Goal: Task Accomplishment & Management: Manage account settings

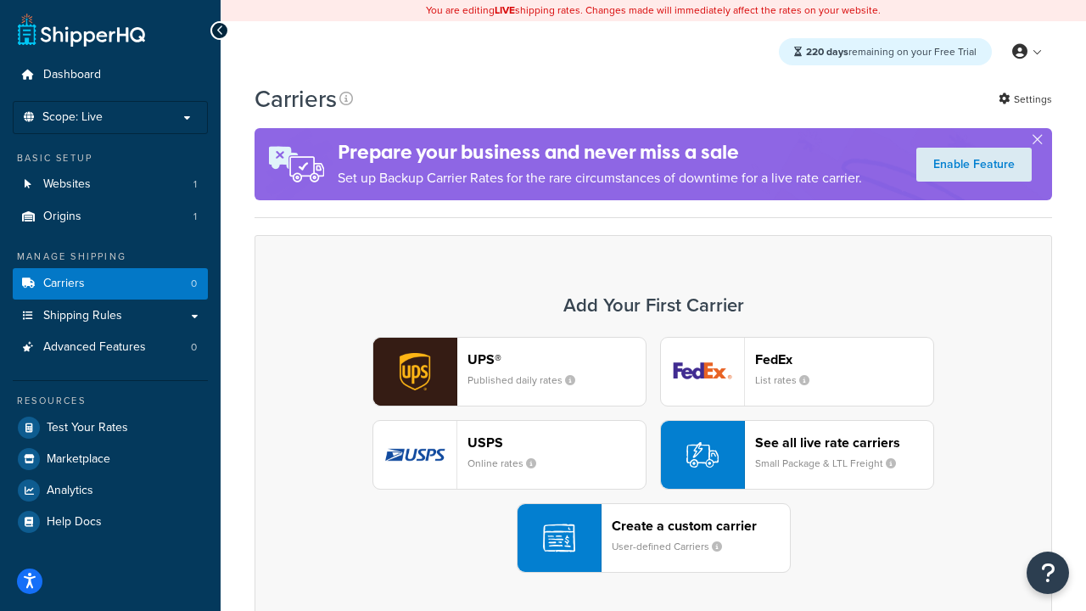
click at [653, 455] on div "UPS® Published daily rates FedEx List rates USPS Online rates See all live rate…" at bounding box center [653, 455] width 762 height 236
click at [844, 359] on header "FedEx" at bounding box center [844, 359] width 178 height 16
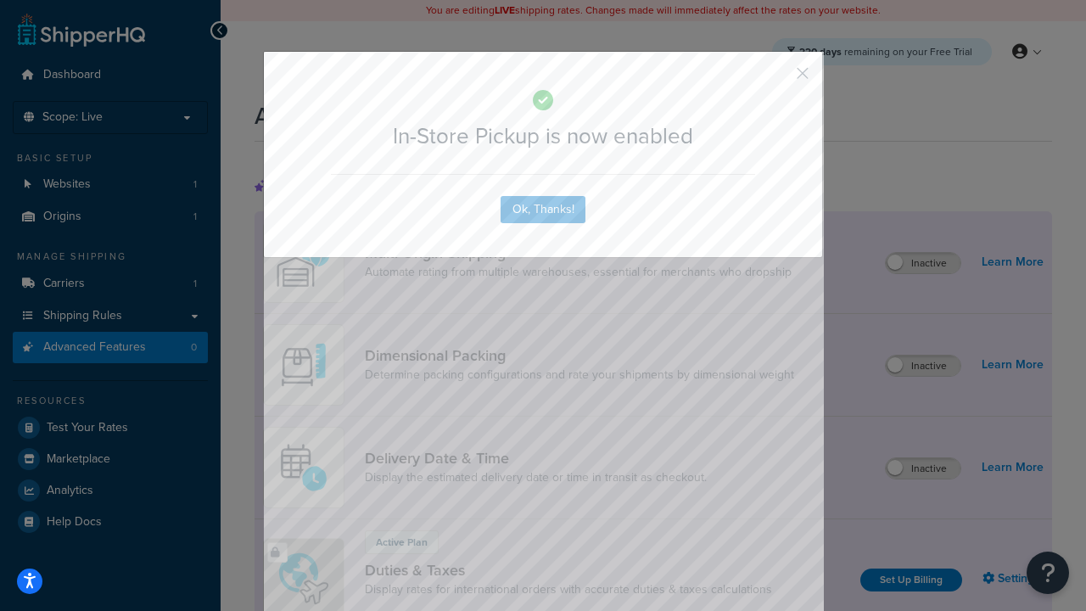
scroll to position [550, 0]
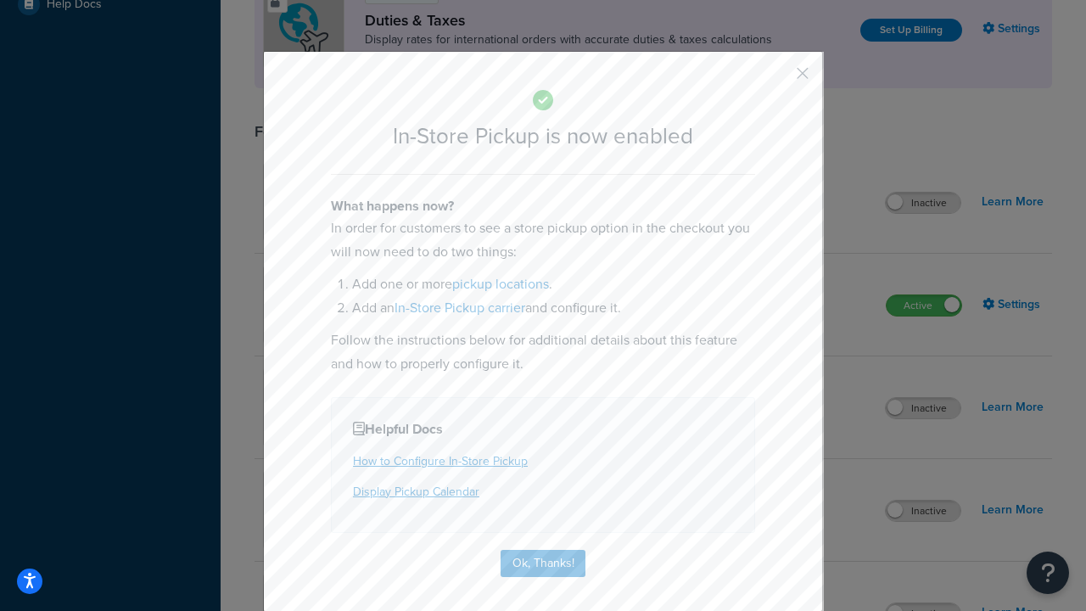
click at [777, 79] on button "button" at bounding box center [777, 79] width 4 height 4
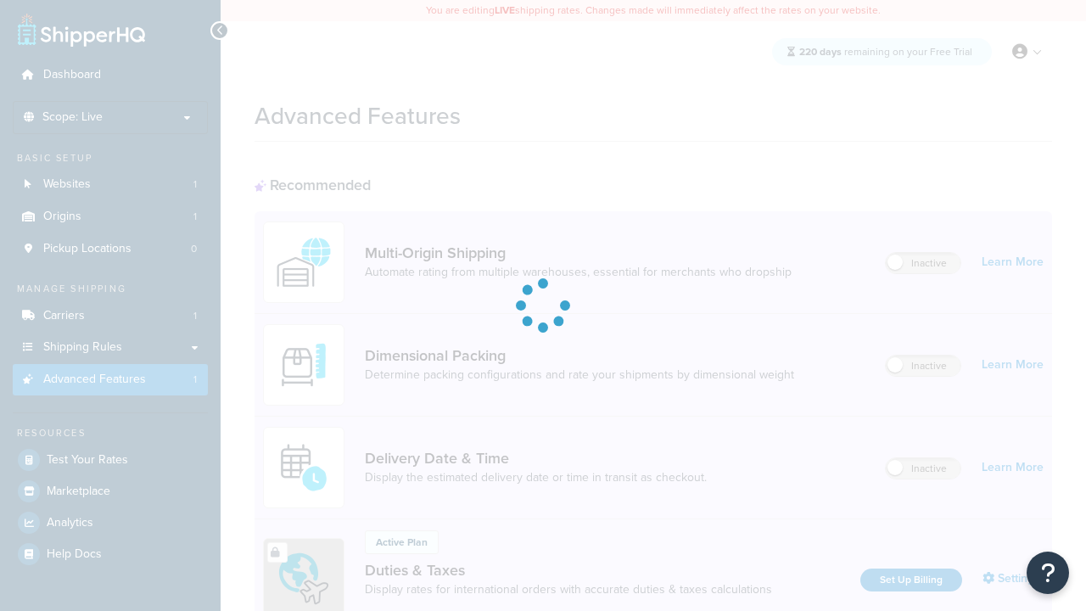
scroll to position [550, 0]
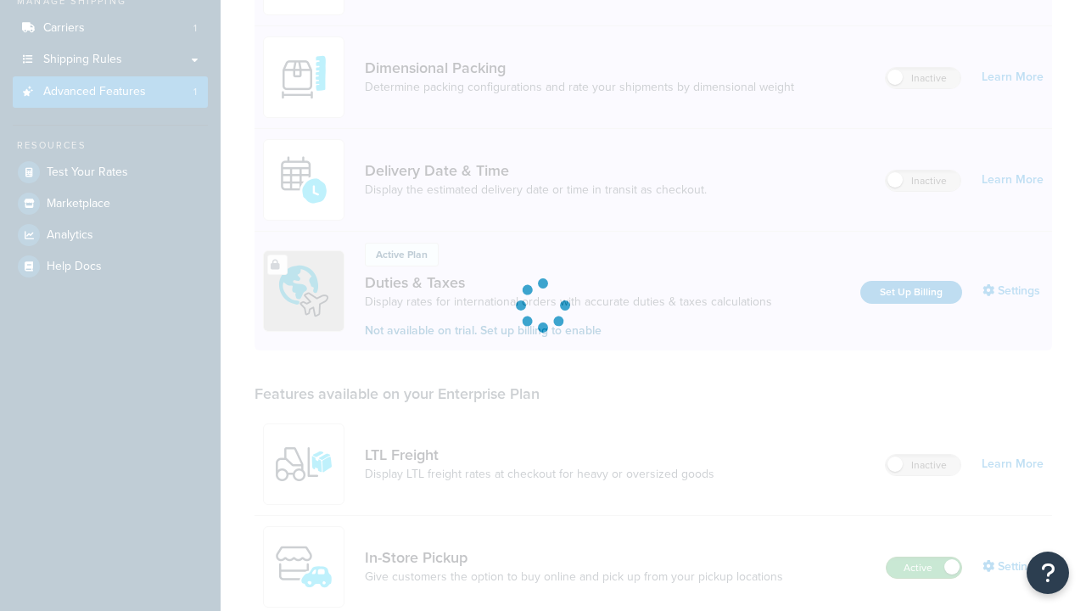
click at [924, 557] on label "Active" at bounding box center [923, 567] width 75 height 20
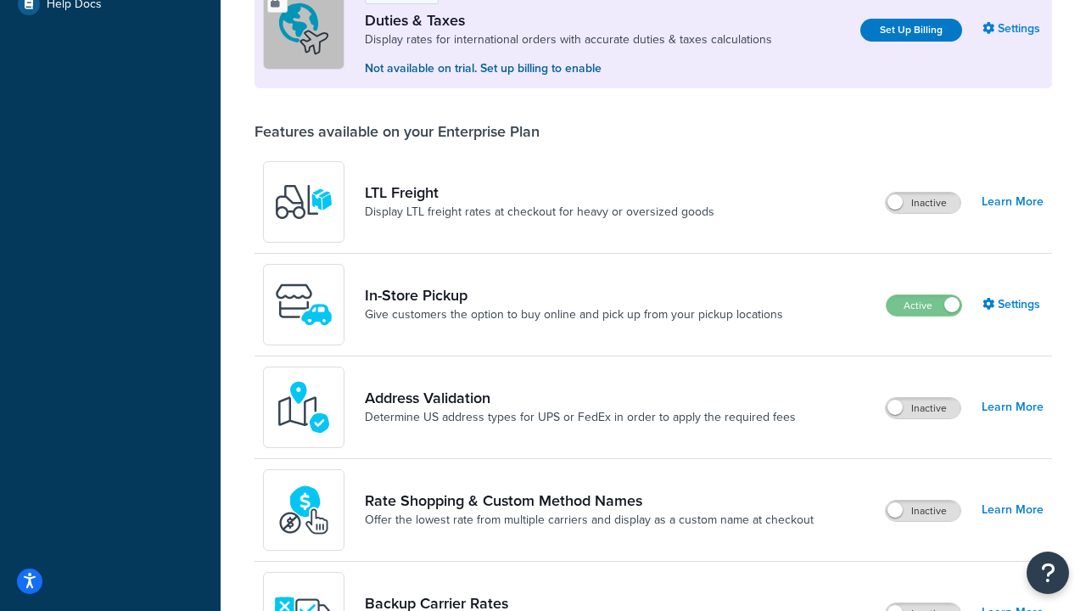
scroll to position [517, 0]
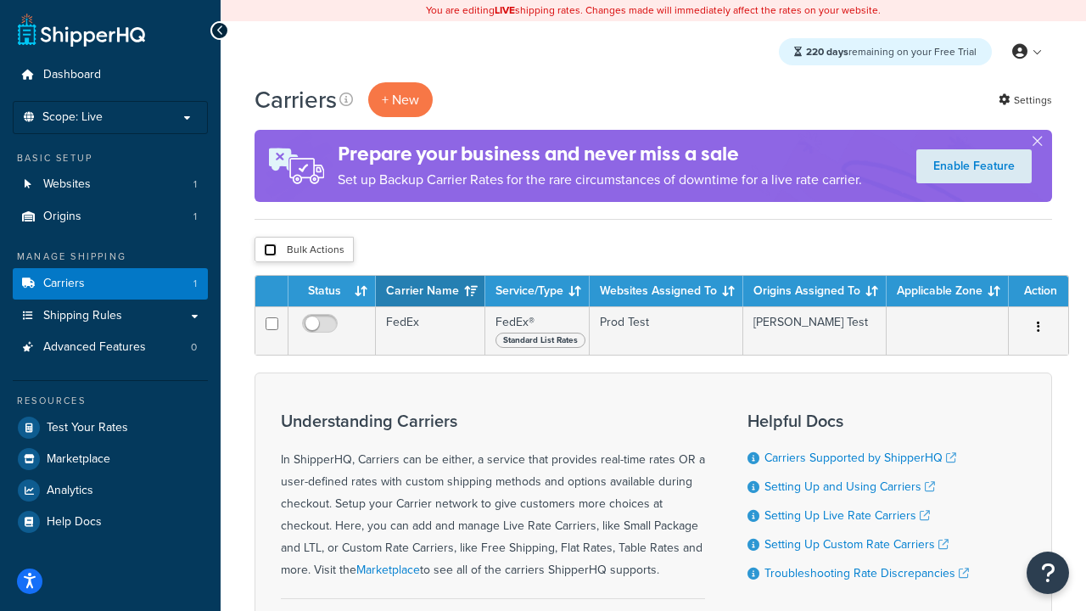
click at [270, 250] on input "checkbox" at bounding box center [270, 249] width 13 height 13
checkbox input "true"
click at [0, 0] on button "Delete" at bounding box center [0, 0] width 0 height 0
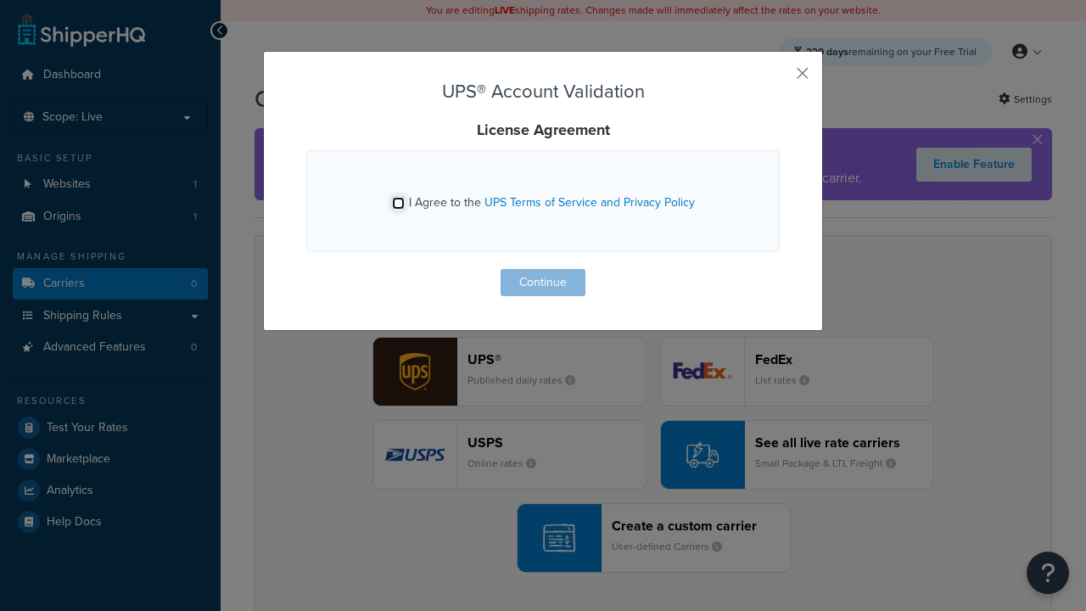
click at [398, 203] on input "I Agree to the UPS Terms of Service and Privacy Policy" at bounding box center [398, 203] width 13 height 13
checkbox input "true"
click at [543, 282] on button "Continue" at bounding box center [542, 282] width 85 height 27
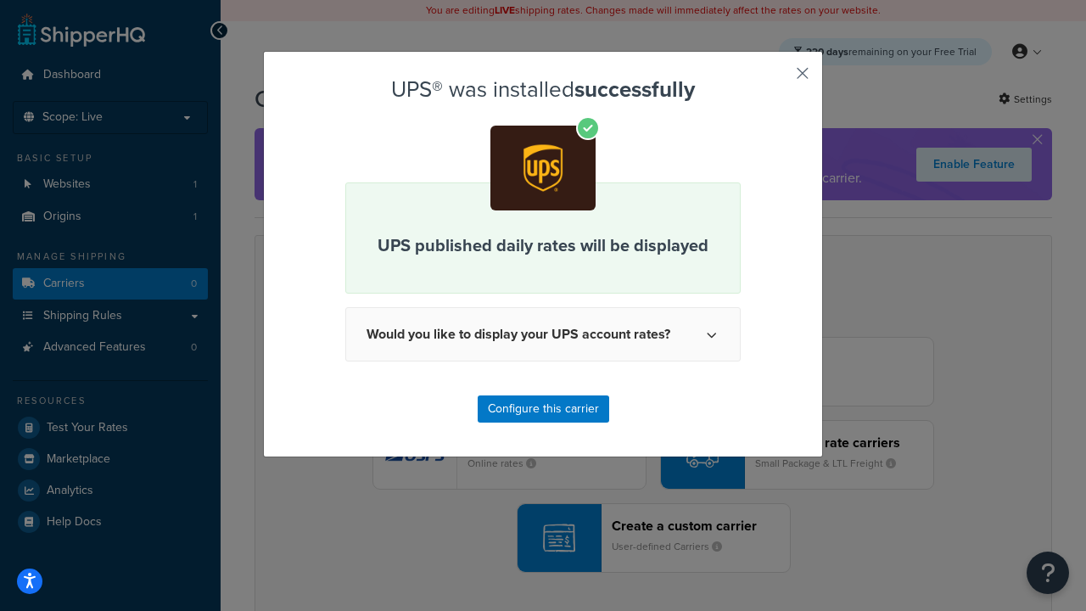
click at [777, 79] on button "button" at bounding box center [777, 79] width 4 height 4
